Goal: Information Seeking & Learning: Learn about a topic

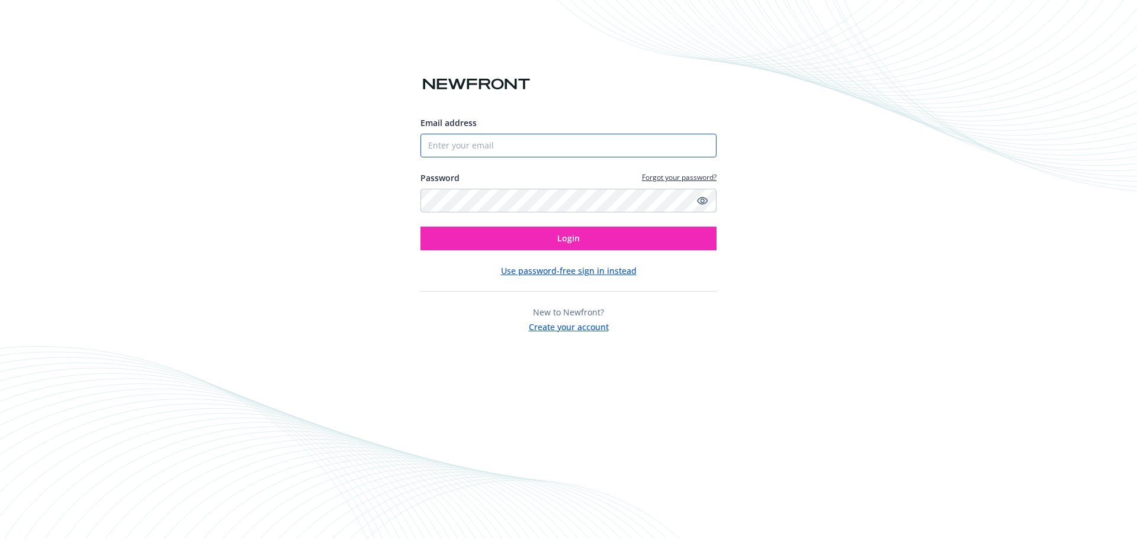
click at [632, 148] on input "Email address" at bounding box center [568, 146] width 296 height 24
type input "kanderson@cullinantx.com"
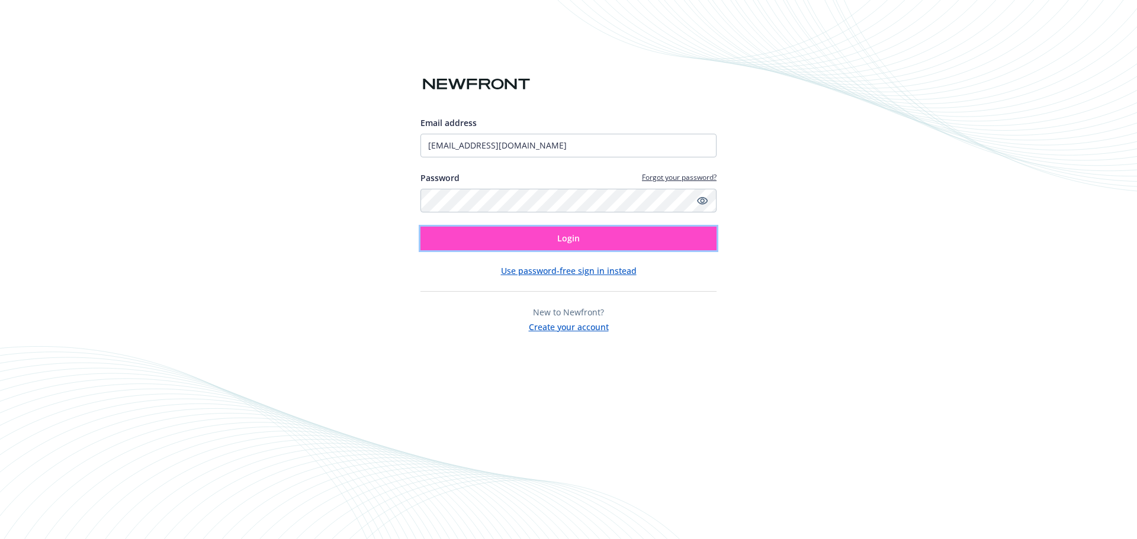
click at [596, 243] on button "Login" at bounding box center [568, 239] width 296 height 24
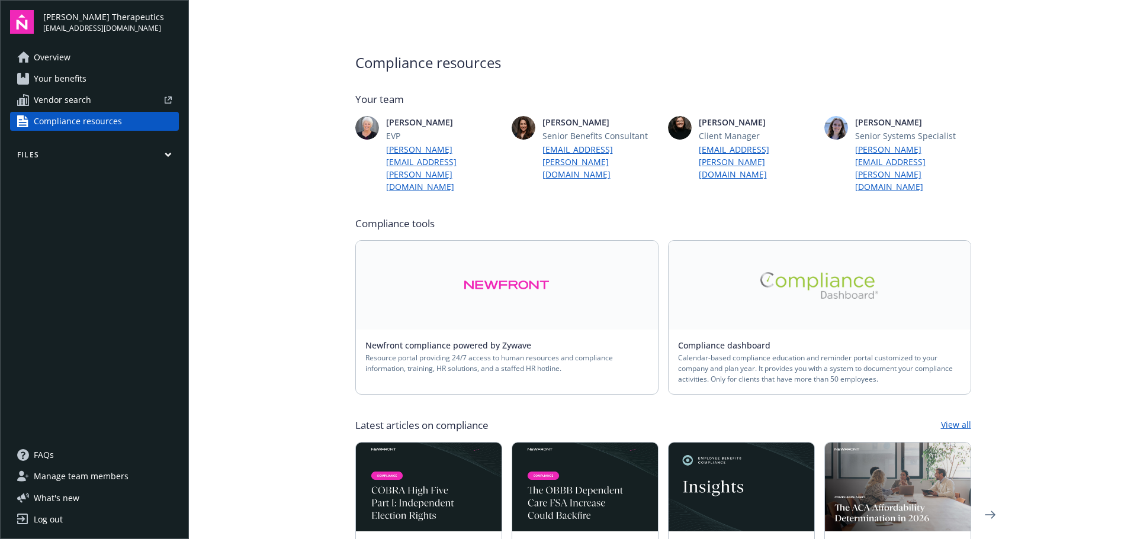
click at [546, 281] on link at bounding box center [507, 285] width 302 height 89
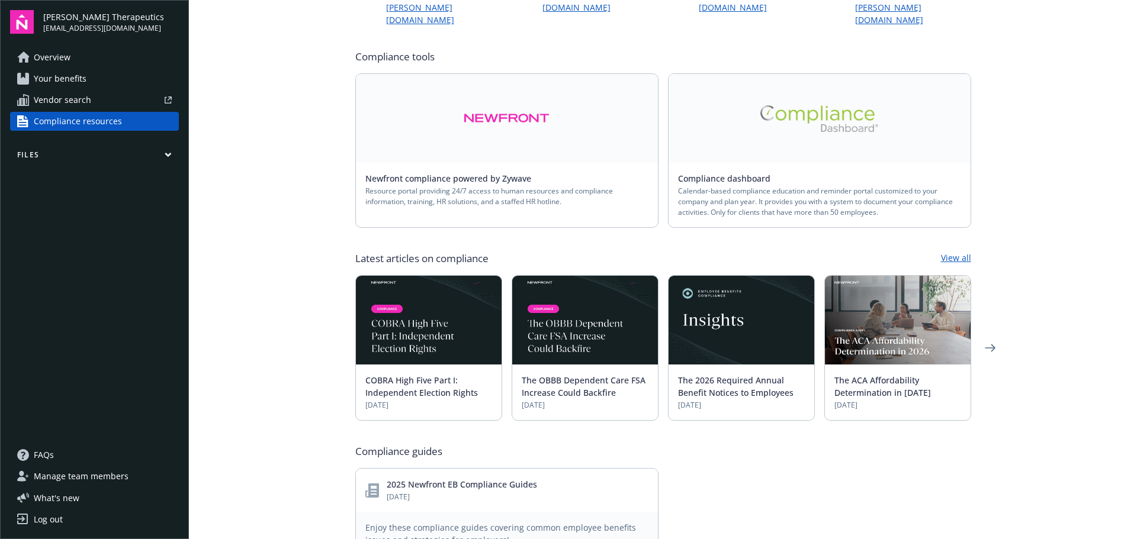
scroll to position [237, 0]
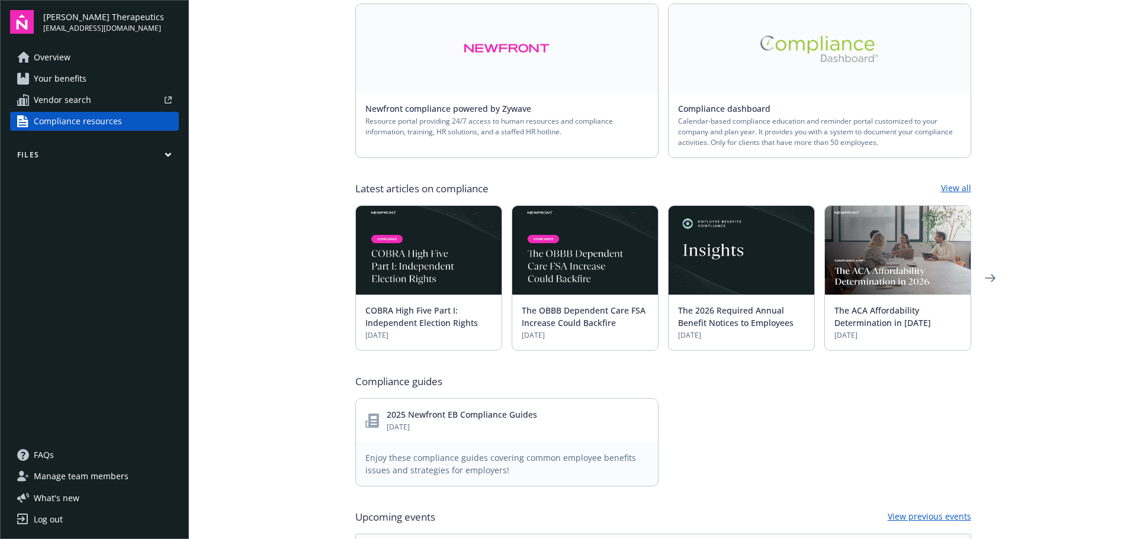
click at [955, 182] on link "View all" at bounding box center [956, 189] width 30 height 14
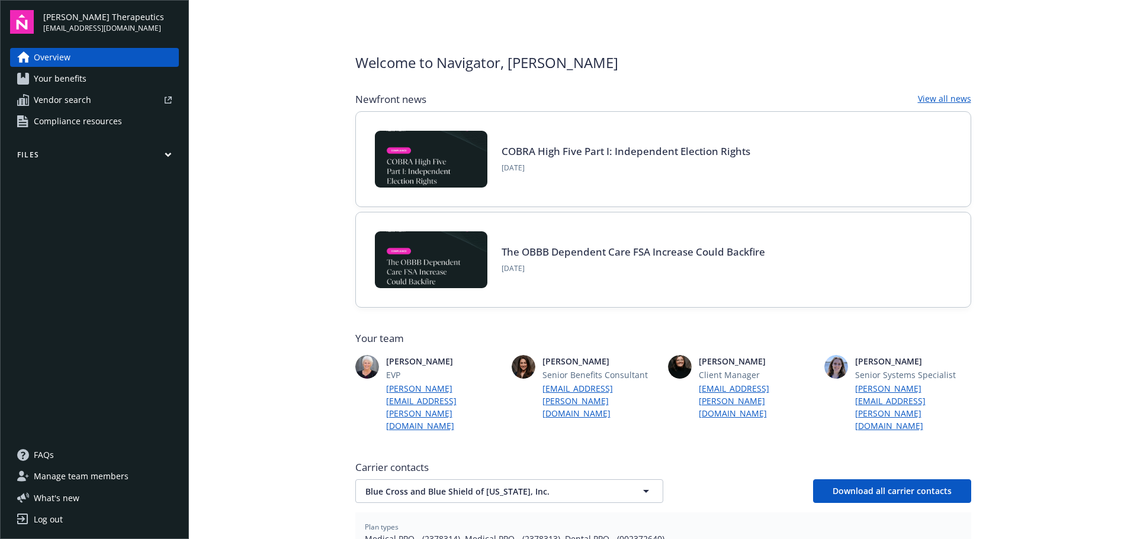
click at [921, 98] on link "View all news" at bounding box center [944, 99] width 53 height 14
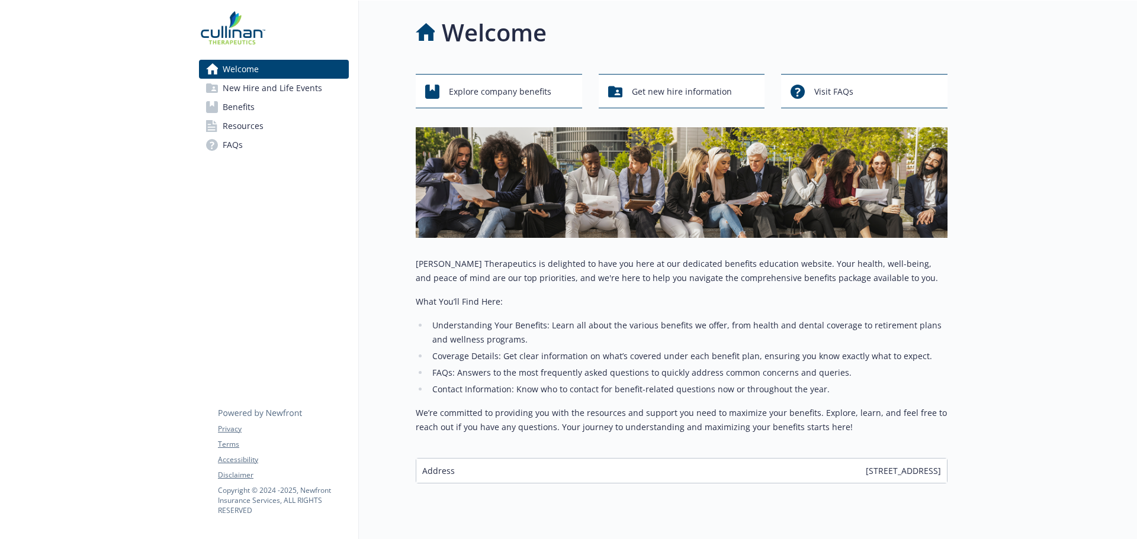
click at [249, 126] on span "Resources" at bounding box center [243, 126] width 41 height 19
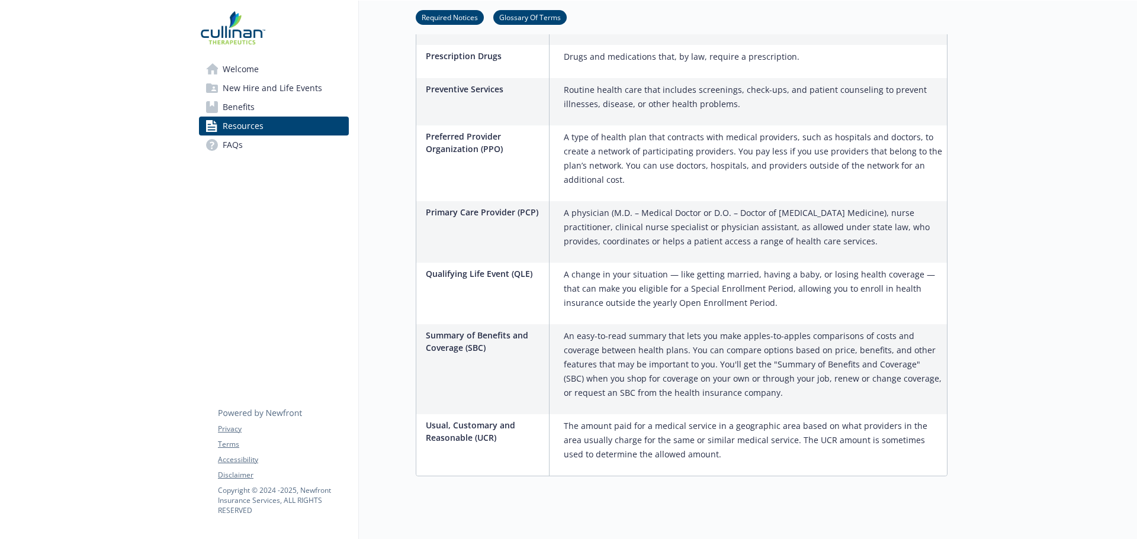
scroll to position [1293, 0]
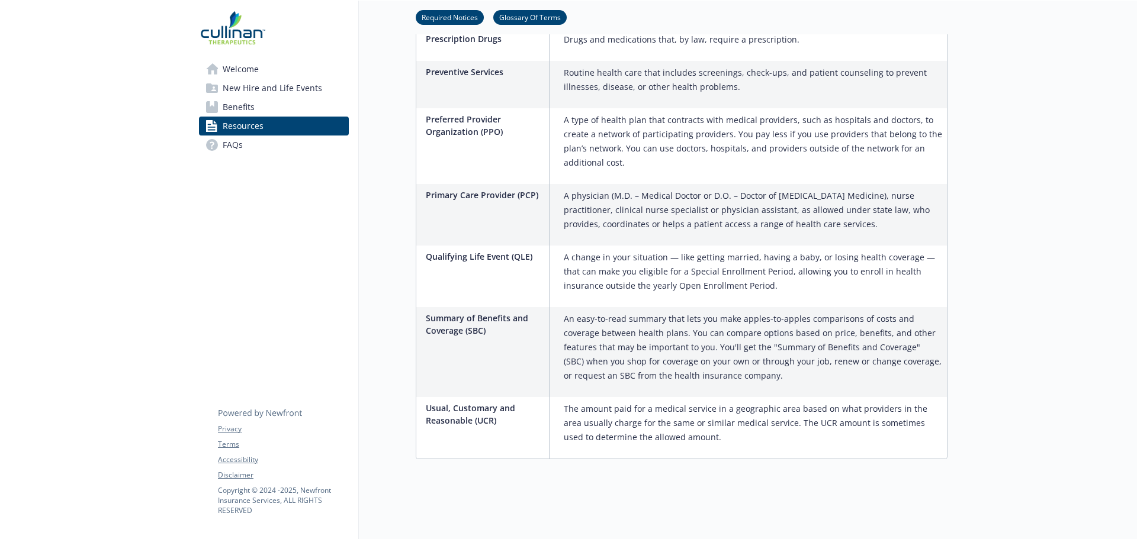
click at [243, 104] on span "Benefits" at bounding box center [239, 107] width 32 height 19
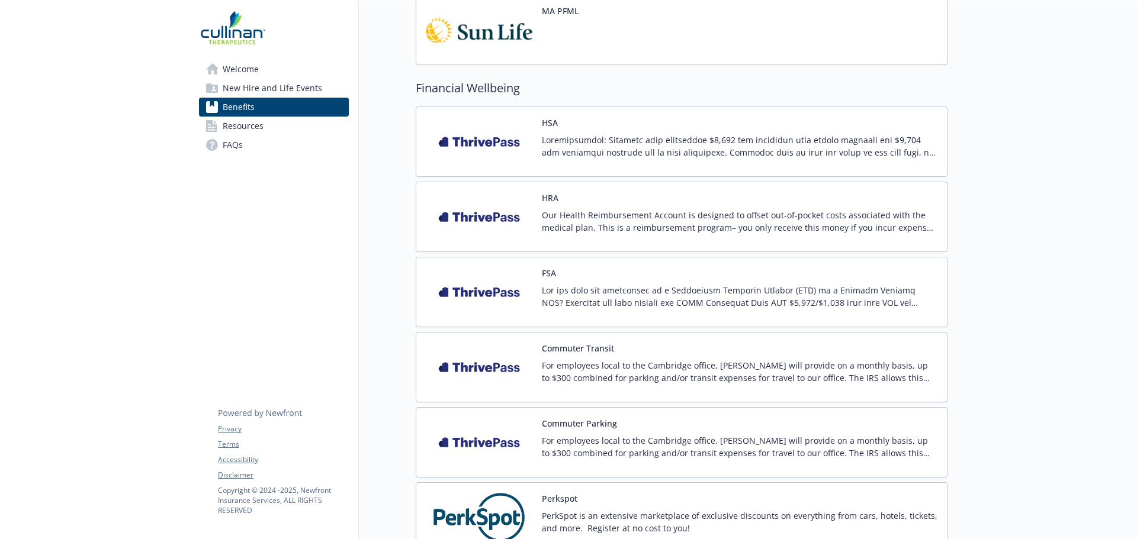
scroll to position [997, 0]
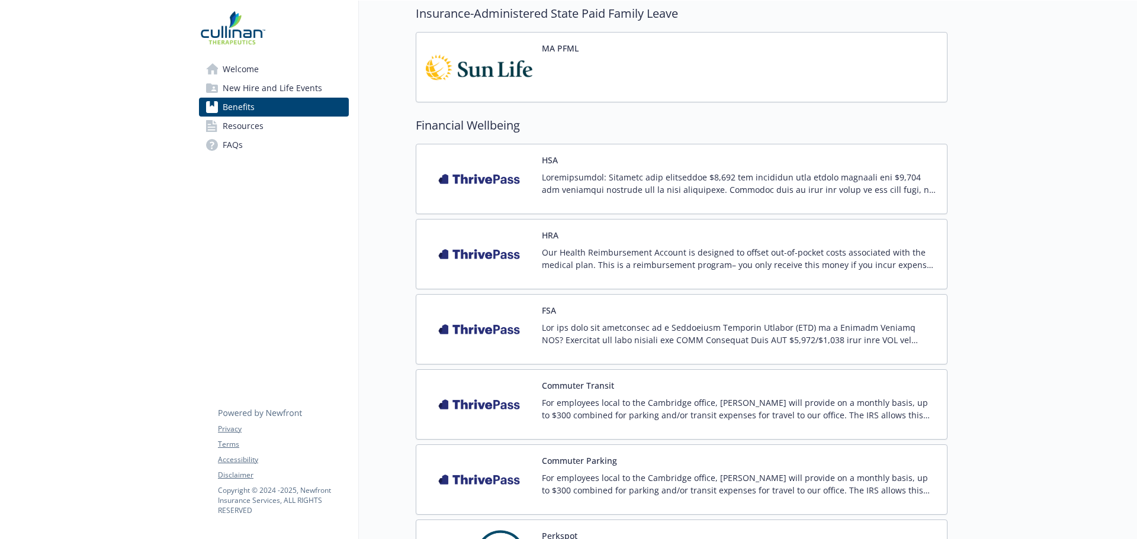
click at [475, 334] on img at bounding box center [479, 329] width 107 height 50
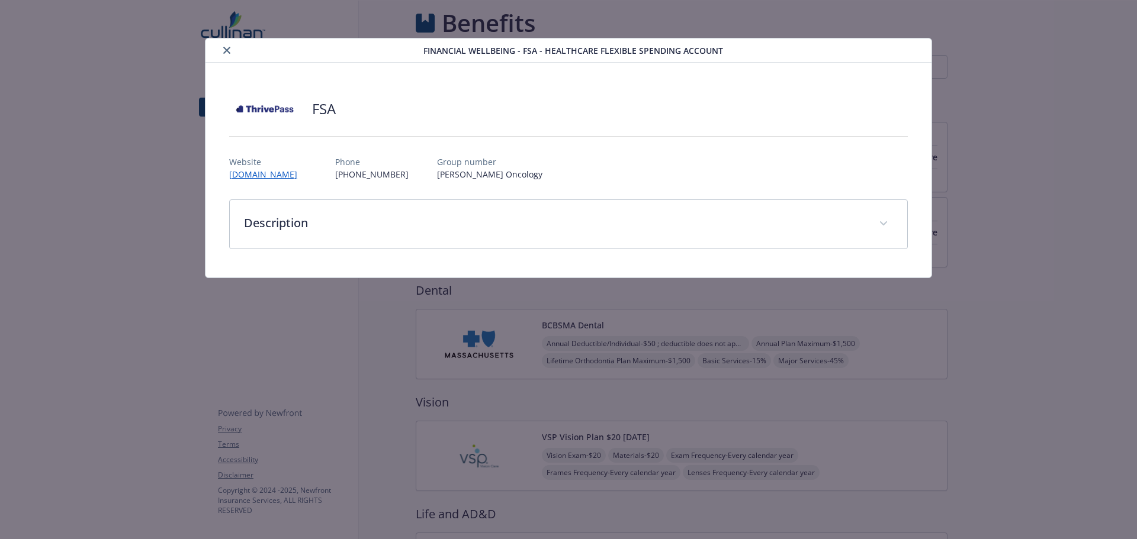
scroll to position [997, 0]
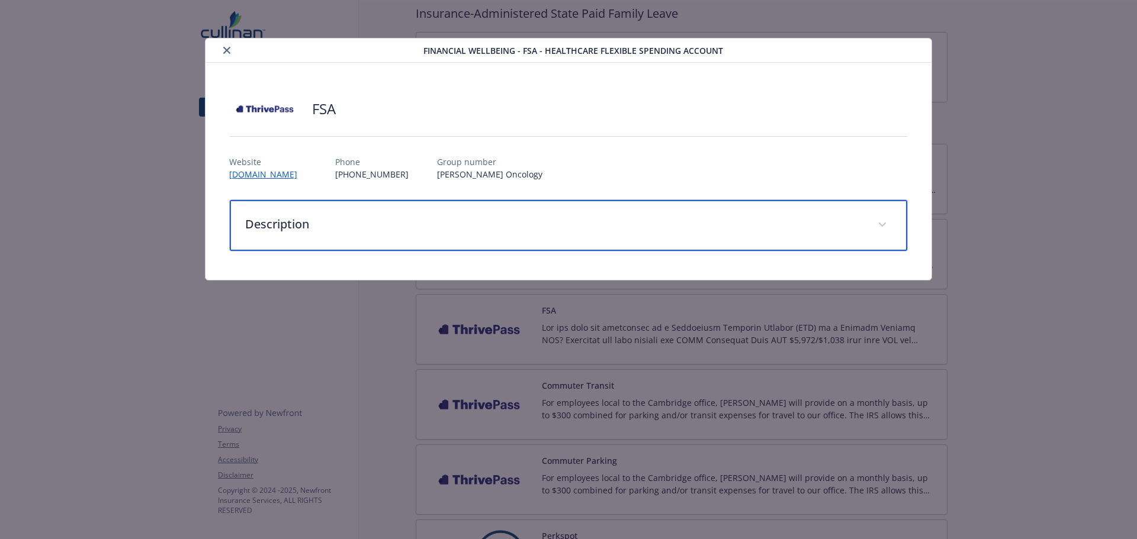
click at [365, 221] on p "Description" at bounding box center [554, 225] width 619 height 18
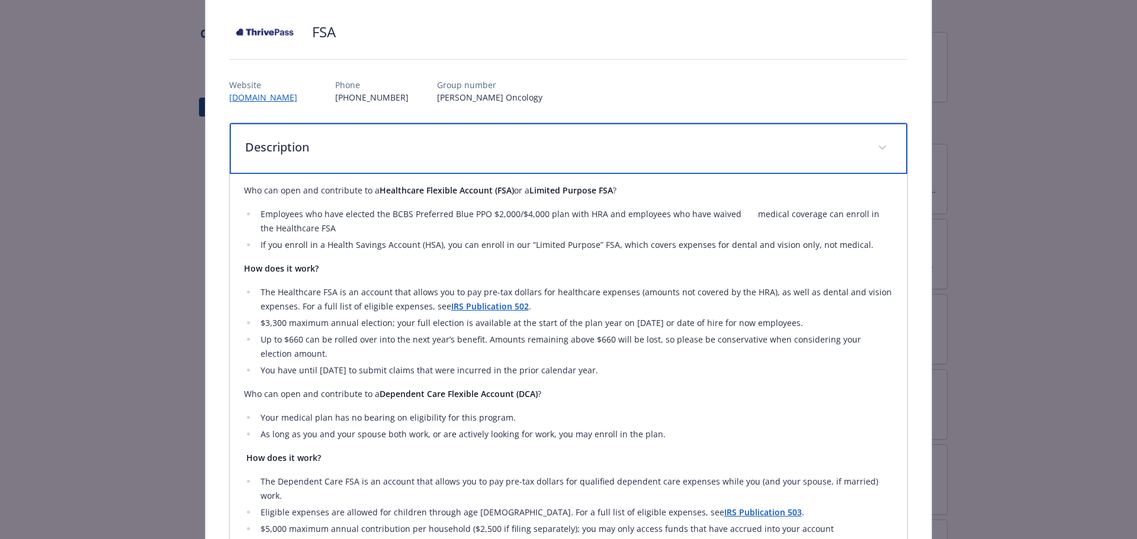
scroll to position [0, 0]
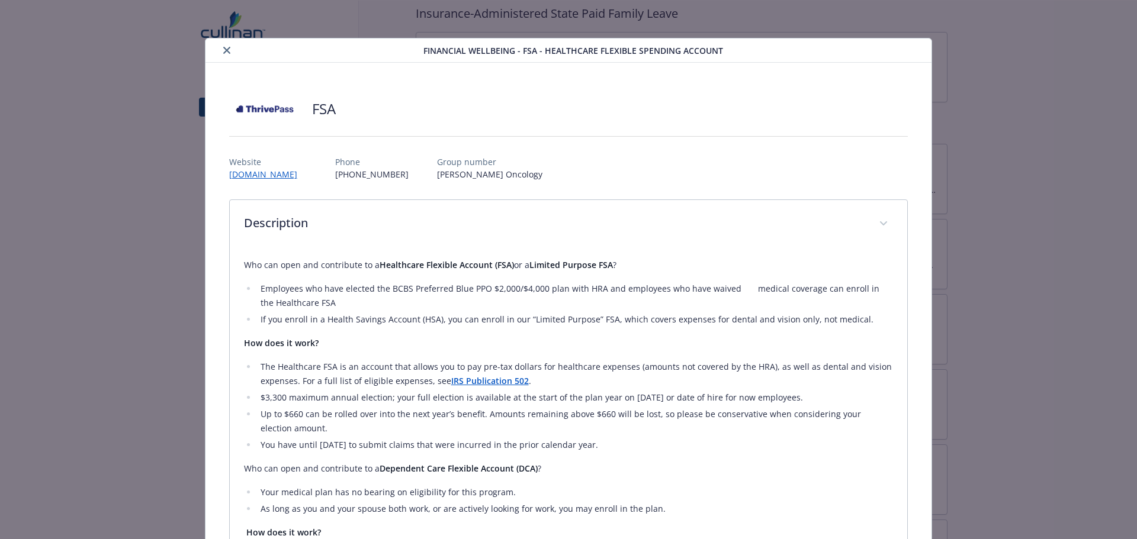
click at [220, 50] on button "close" at bounding box center [227, 50] width 14 height 14
